Goal: Check status

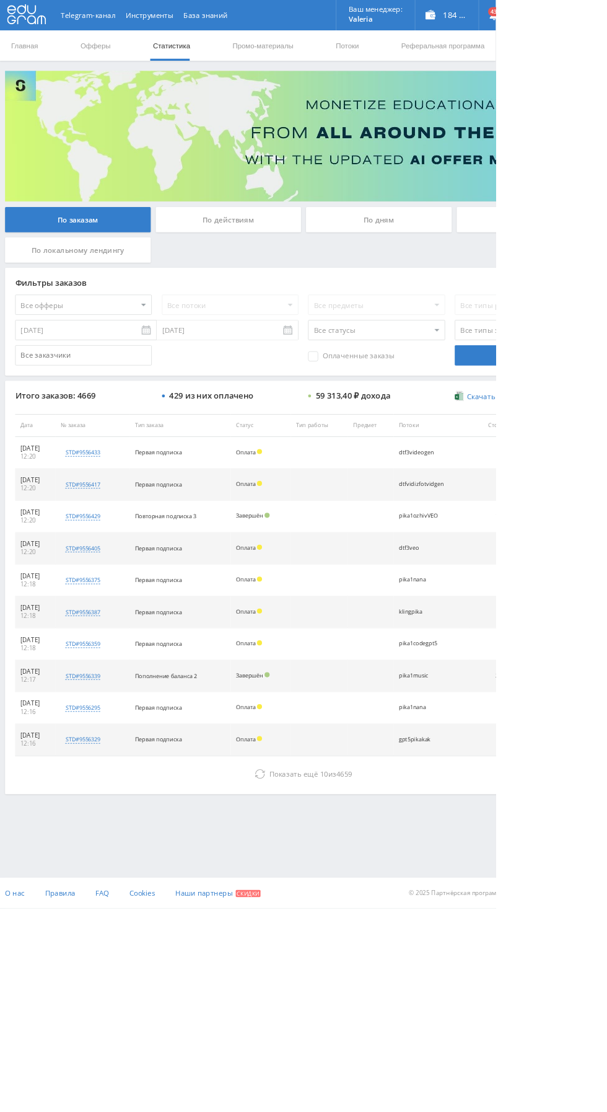
click at [464, 939] on button "Показать ещё 10 из 4659" at bounding box center [372, 947] width 706 height 25
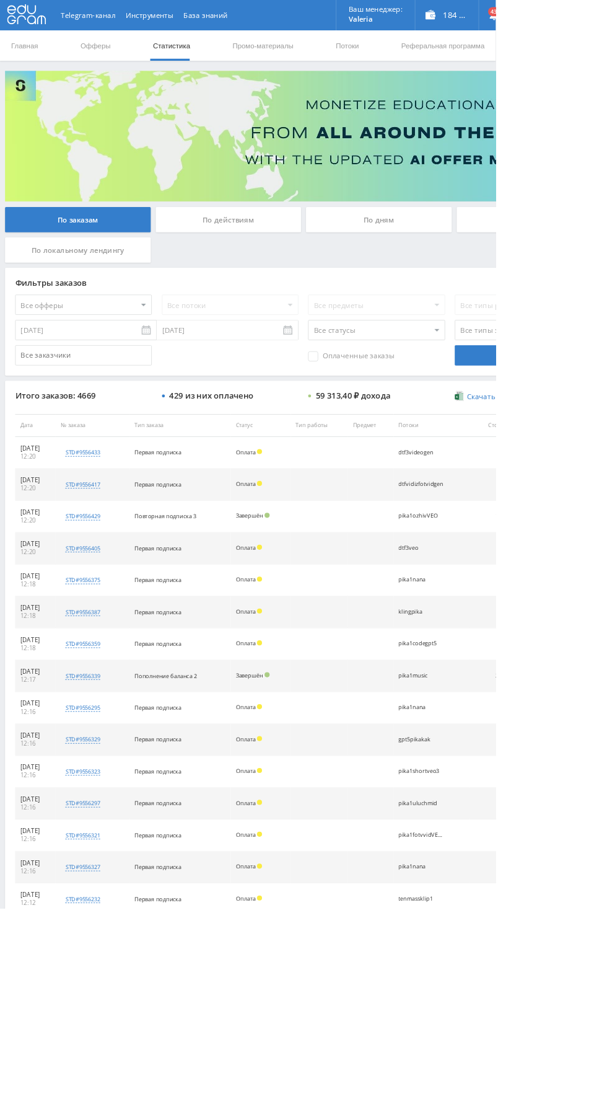
click at [442, 276] on div "По дням" at bounding box center [464, 268] width 178 height 31
click at [0, 0] on input "По дням" at bounding box center [0, 0] width 0 height 0
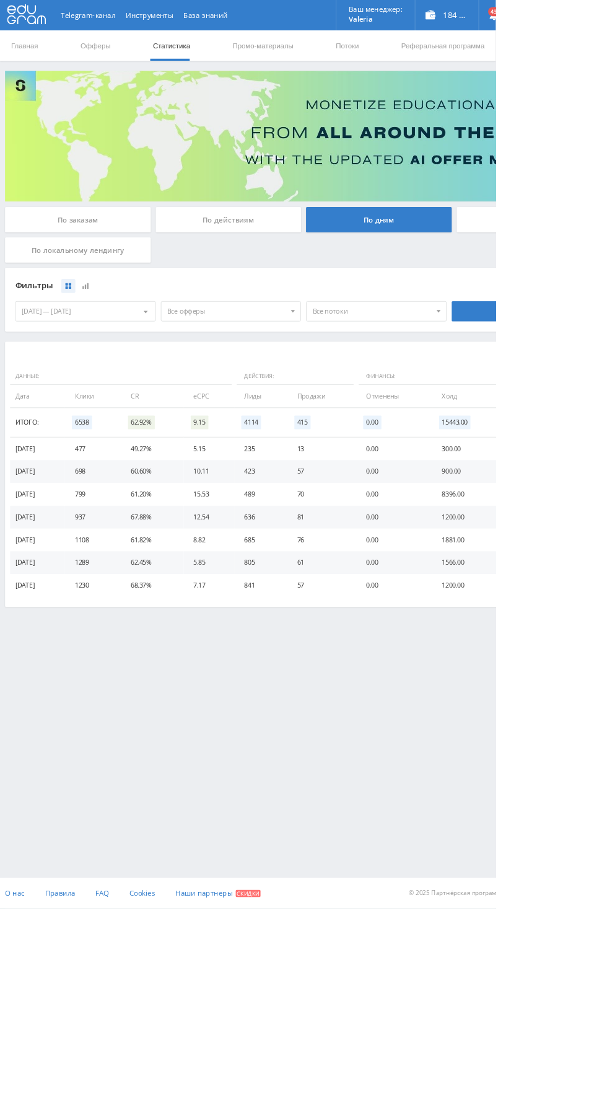
click at [302, 387] on span "Все офферы" at bounding box center [277, 381] width 145 height 24
click at [268, 514] on button "Study AI (RevShare)" at bounding box center [283, 510] width 171 height 17
click at [292, 268] on div "По действиям" at bounding box center [280, 268] width 178 height 31
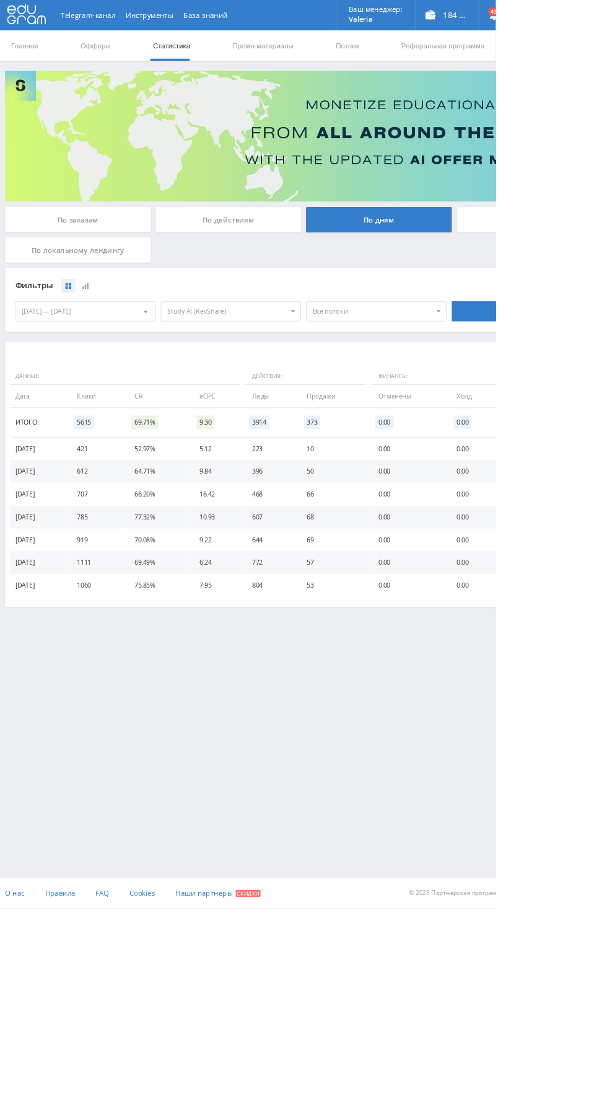
click at [0, 0] on input "По действиям" at bounding box center [0, 0] width 0 height 0
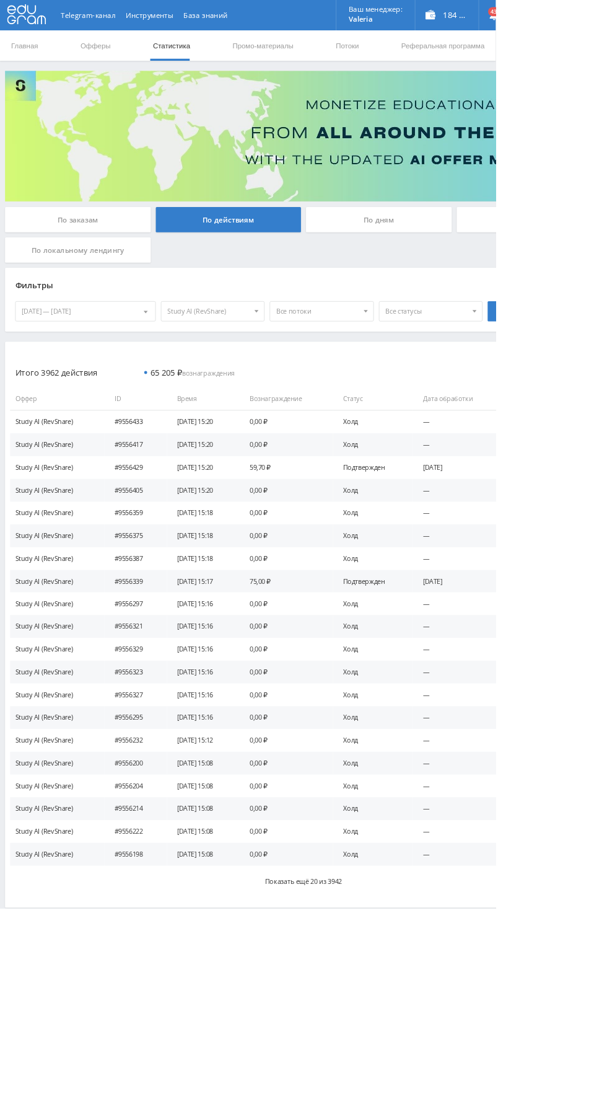
click at [507, 380] on span "Все статусы" at bounding box center [522, 381] width 100 height 24
click at [483, 447] on button "Отклонен" at bounding box center [528, 455] width 126 height 17
click at [490, 380] on span "Отклонен" at bounding box center [522, 381] width 100 height 24
click at [483, 435] on button "Подтвержден" at bounding box center [528, 438] width 126 height 17
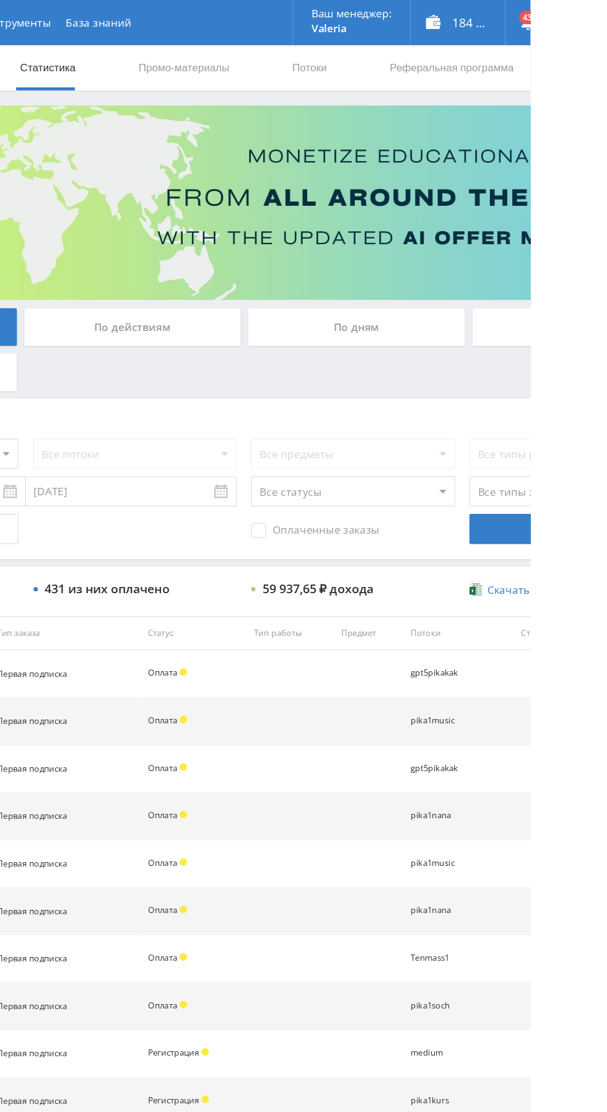
click at [415, 260] on div "По дням" at bounding box center [464, 268] width 178 height 31
click at [0, 0] on input "По дням" at bounding box center [0, 0] width 0 height 0
